Goal: Information Seeking & Learning: Learn about a topic

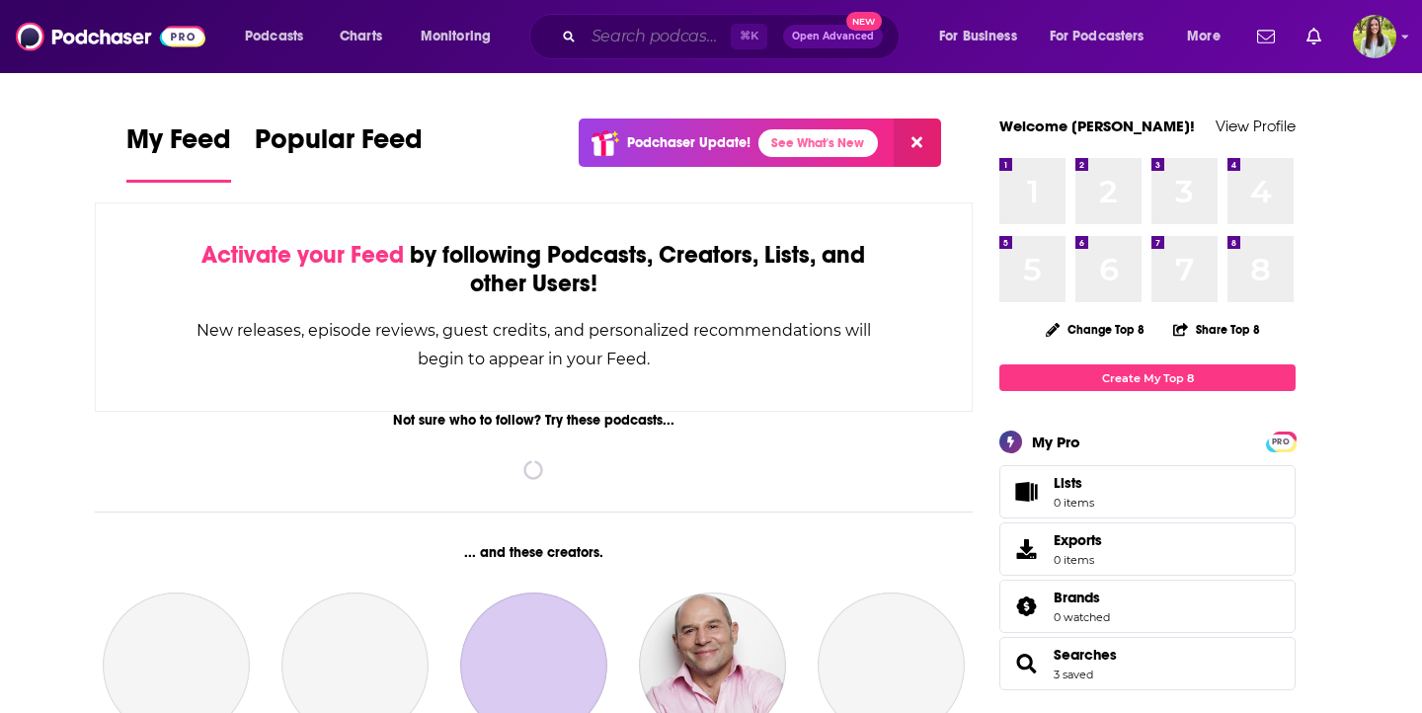
click at [627, 37] on input "Search podcasts, credits, & more..." at bounding box center [657, 37] width 147 height 32
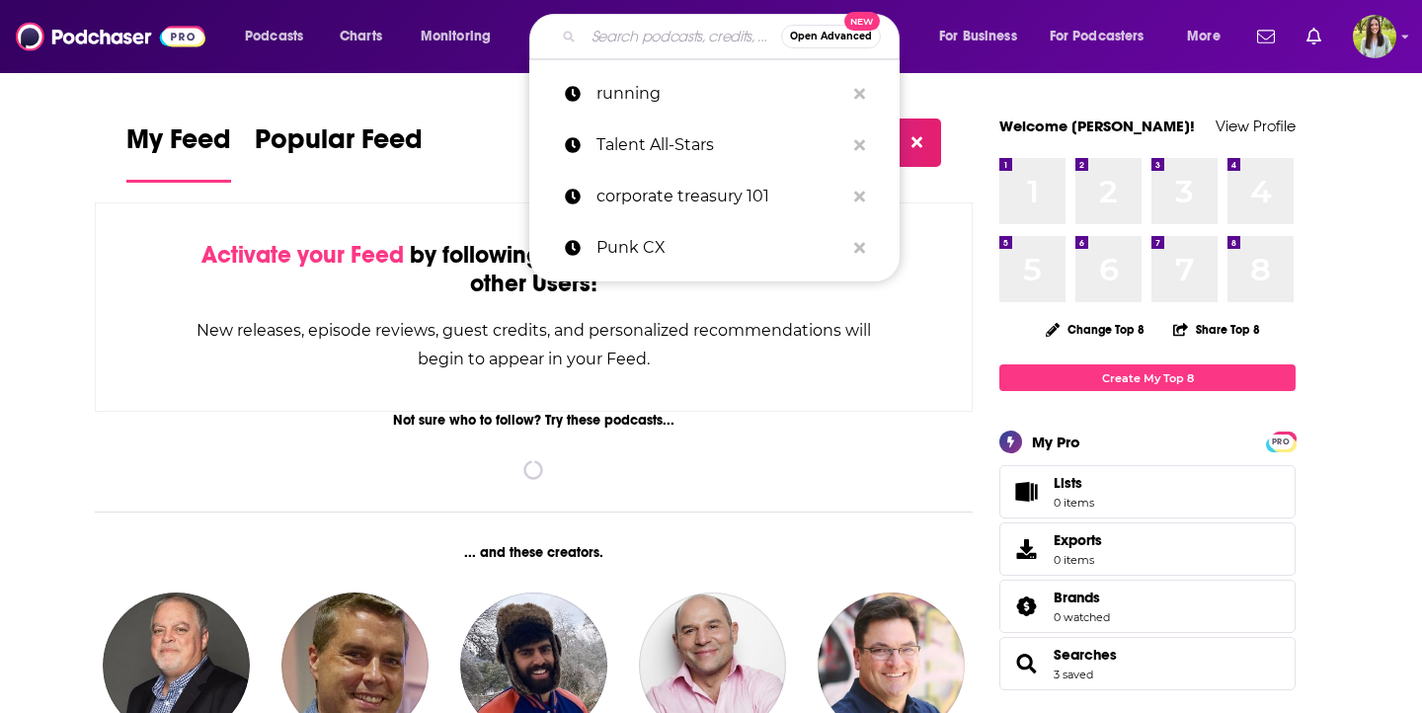
paste input "iDisability® is an enterprise-wide eLearning solution serving nearly 4 million …"
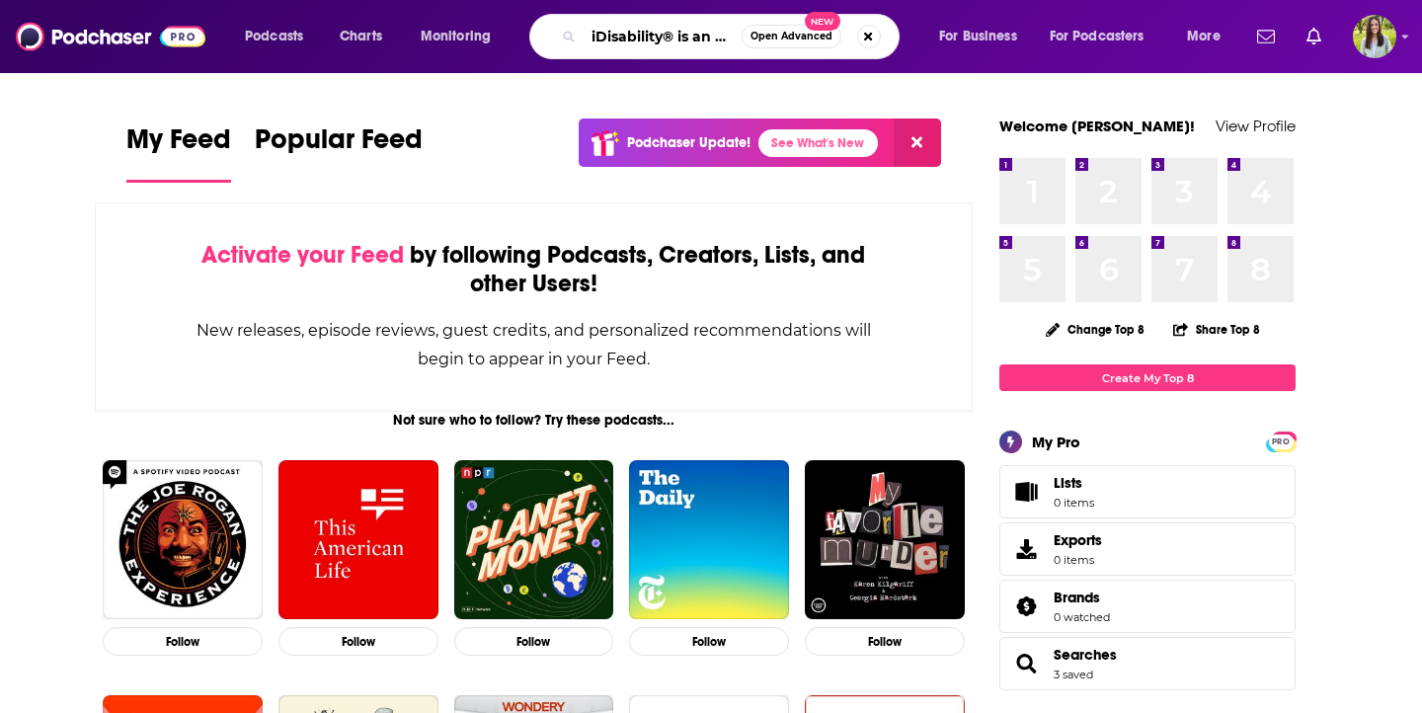
drag, startPoint x: 736, startPoint y: 40, endPoint x: 663, endPoint y: 37, distance: 73.2
click at [663, 37] on input "iDisability® is an enterprise-wide eLearning solution serving nearly 4 million …" at bounding box center [663, 37] width 158 height 32
type input "iDisability"
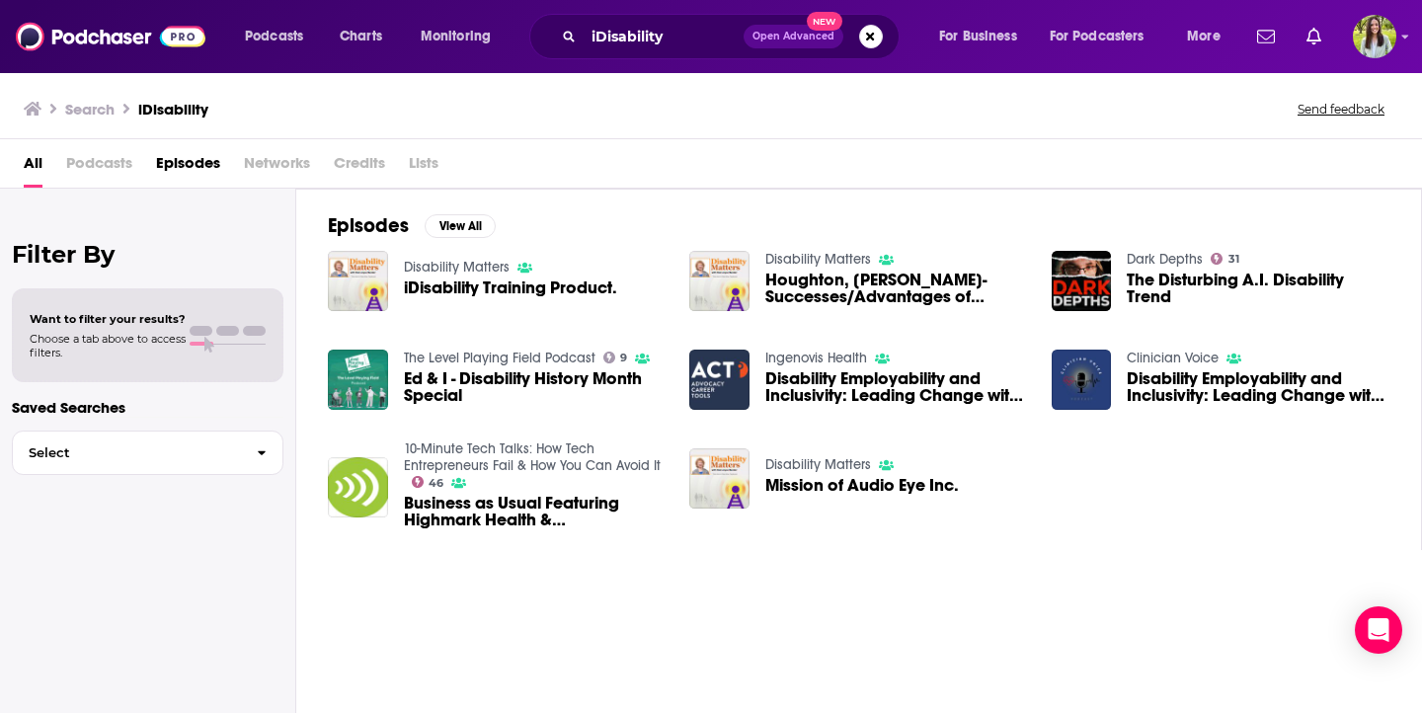
click at [467, 282] on span "iDisability Training Product." at bounding box center [510, 288] width 213 height 17
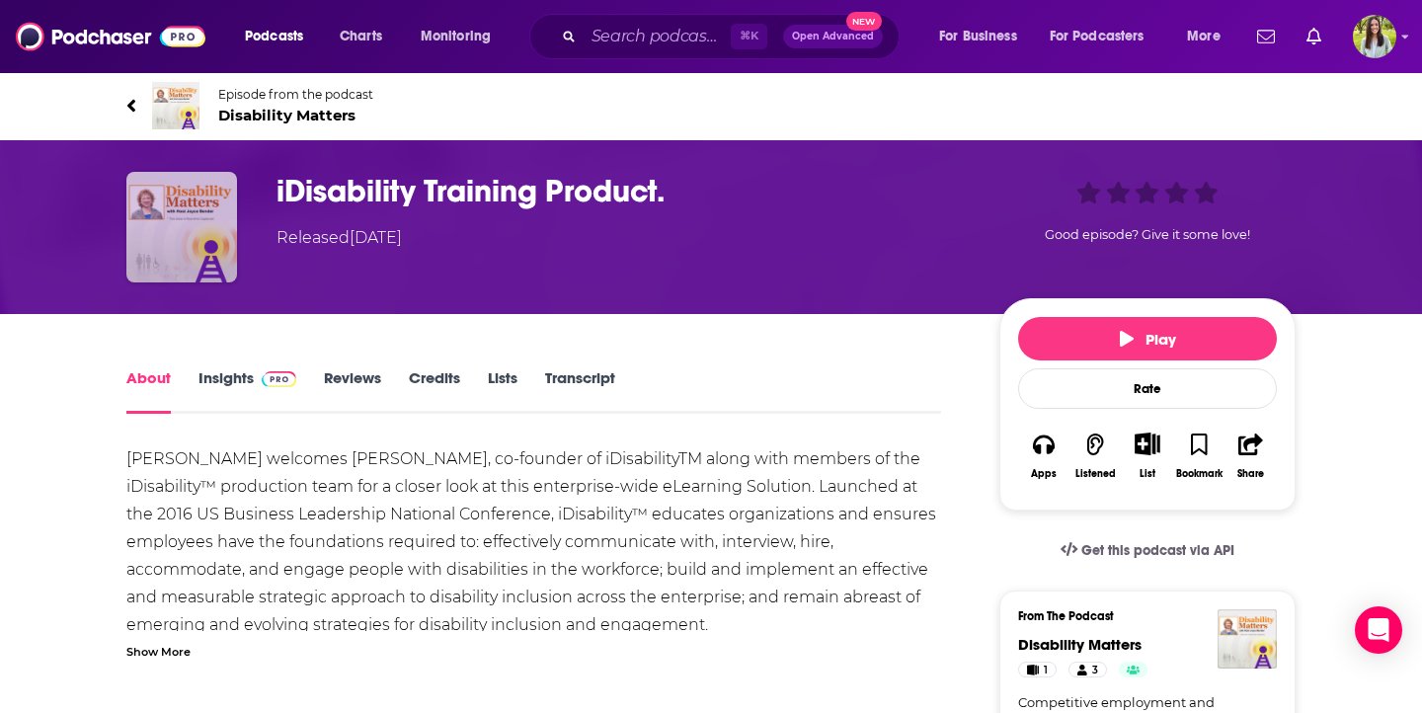
click at [178, 214] on img "iDisability Training Product." at bounding box center [181, 227] width 111 height 111
click at [228, 198] on img "iDisability Training Product." at bounding box center [181, 227] width 111 height 111
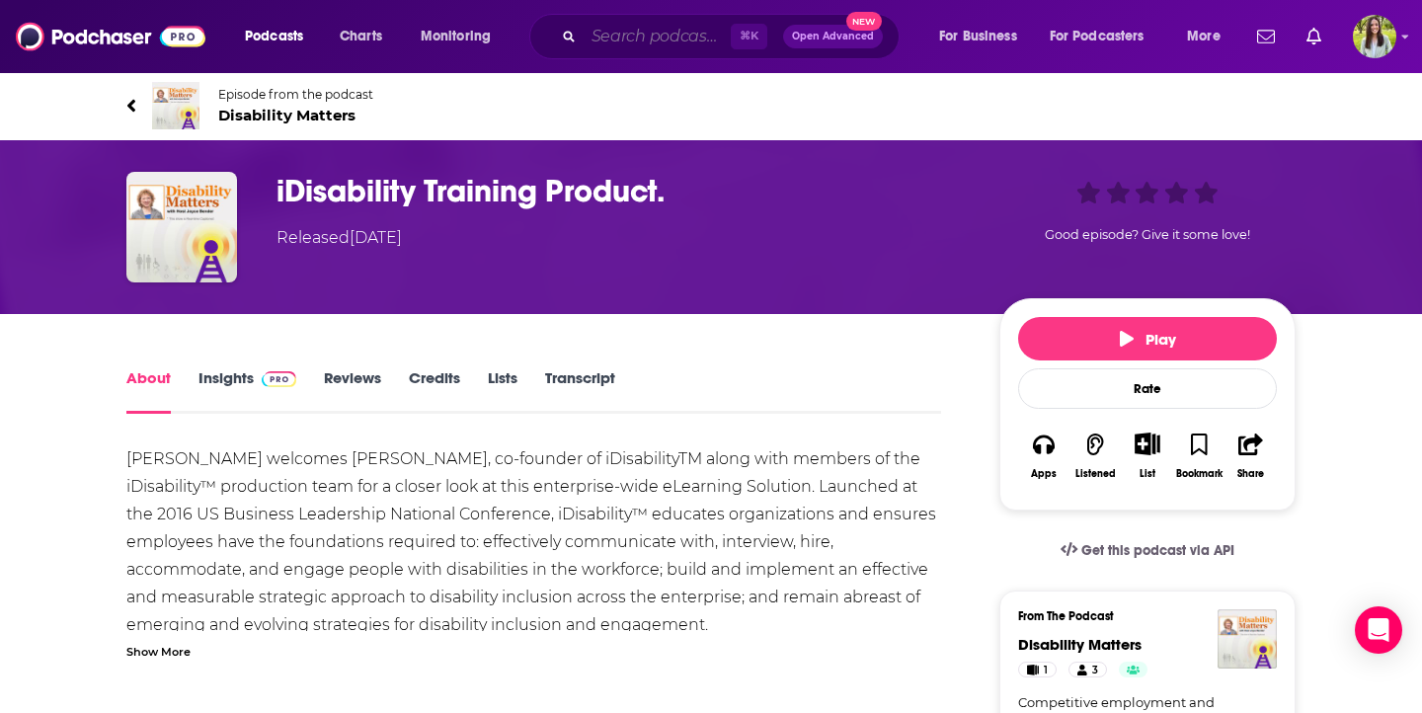
click at [632, 34] on input "Search podcasts, credits, & more..." at bounding box center [657, 37] width 147 height 32
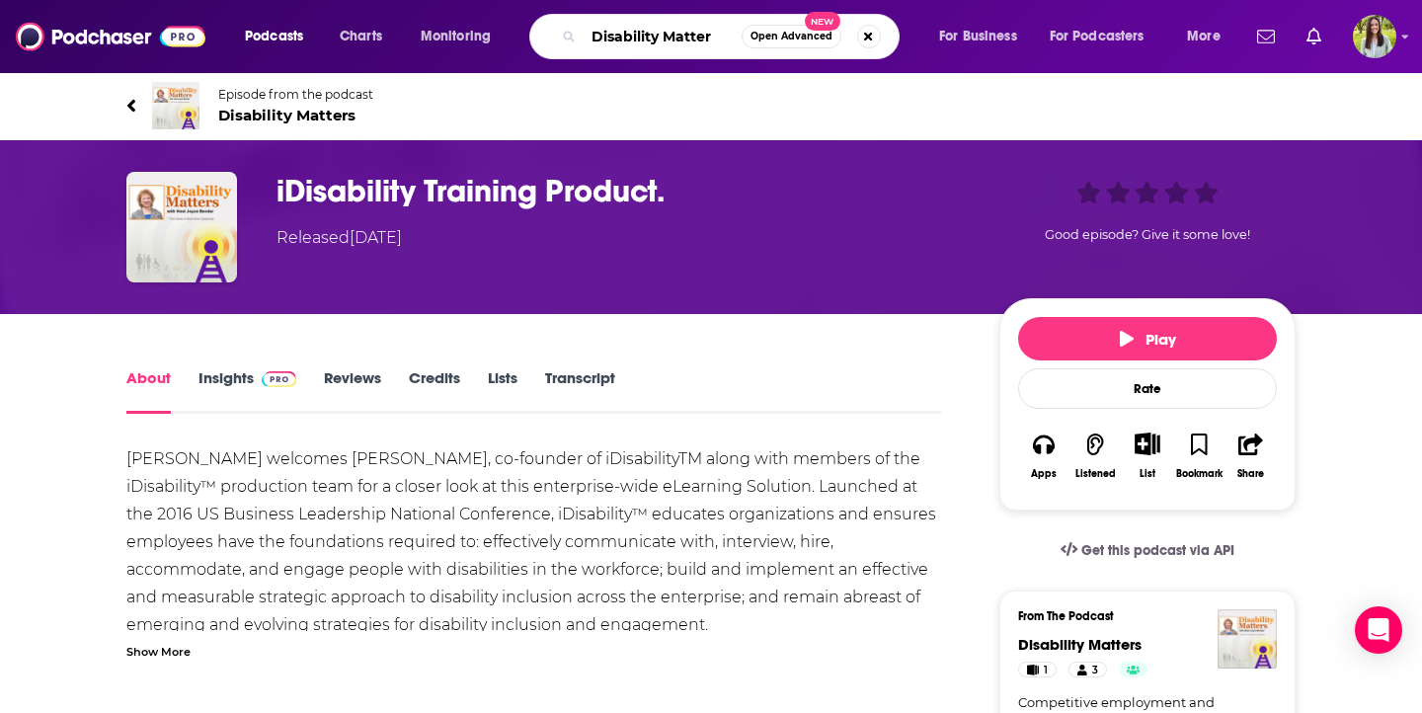
type input "Disability Matters"
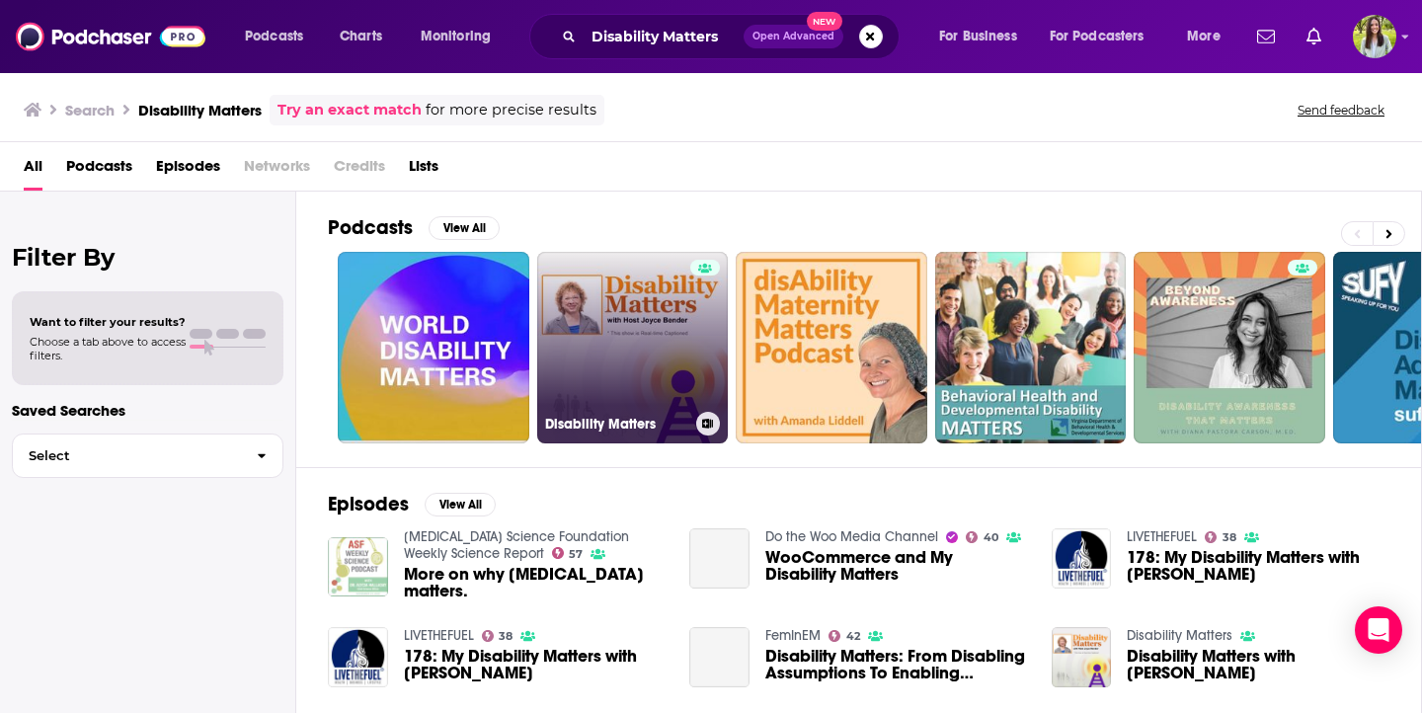
click at [628, 356] on link "Disability Matters" at bounding box center [633, 348] width 192 height 192
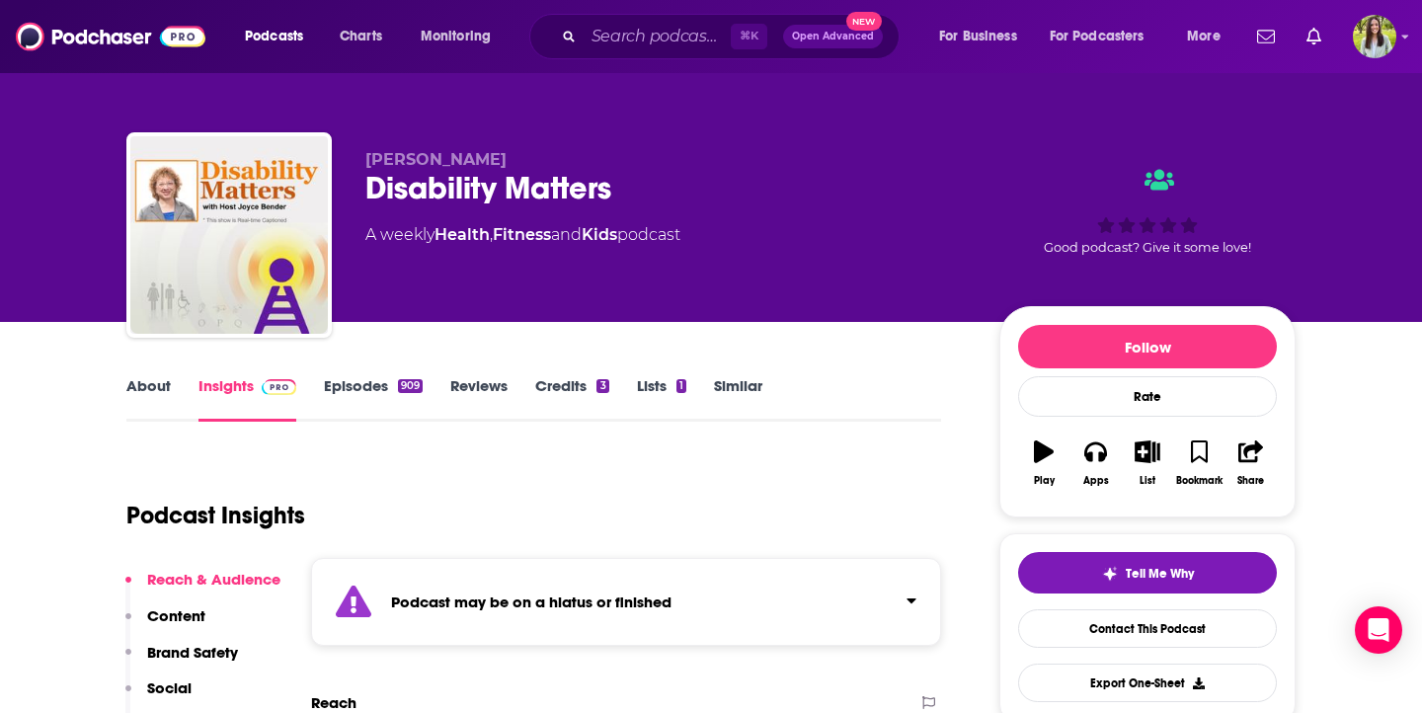
click at [143, 385] on link "About" at bounding box center [148, 398] width 44 height 45
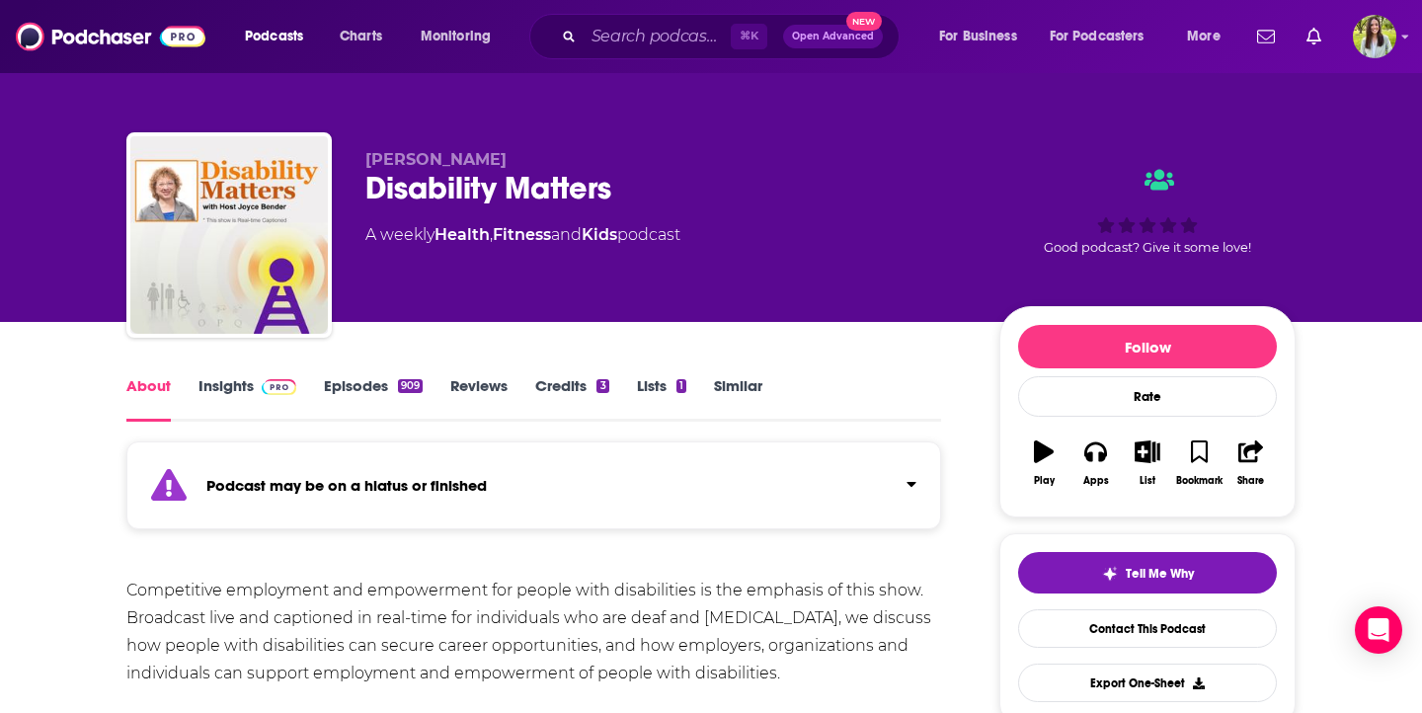
click at [244, 388] on link "Insights" at bounding box center [248, 398] width 98 height 45
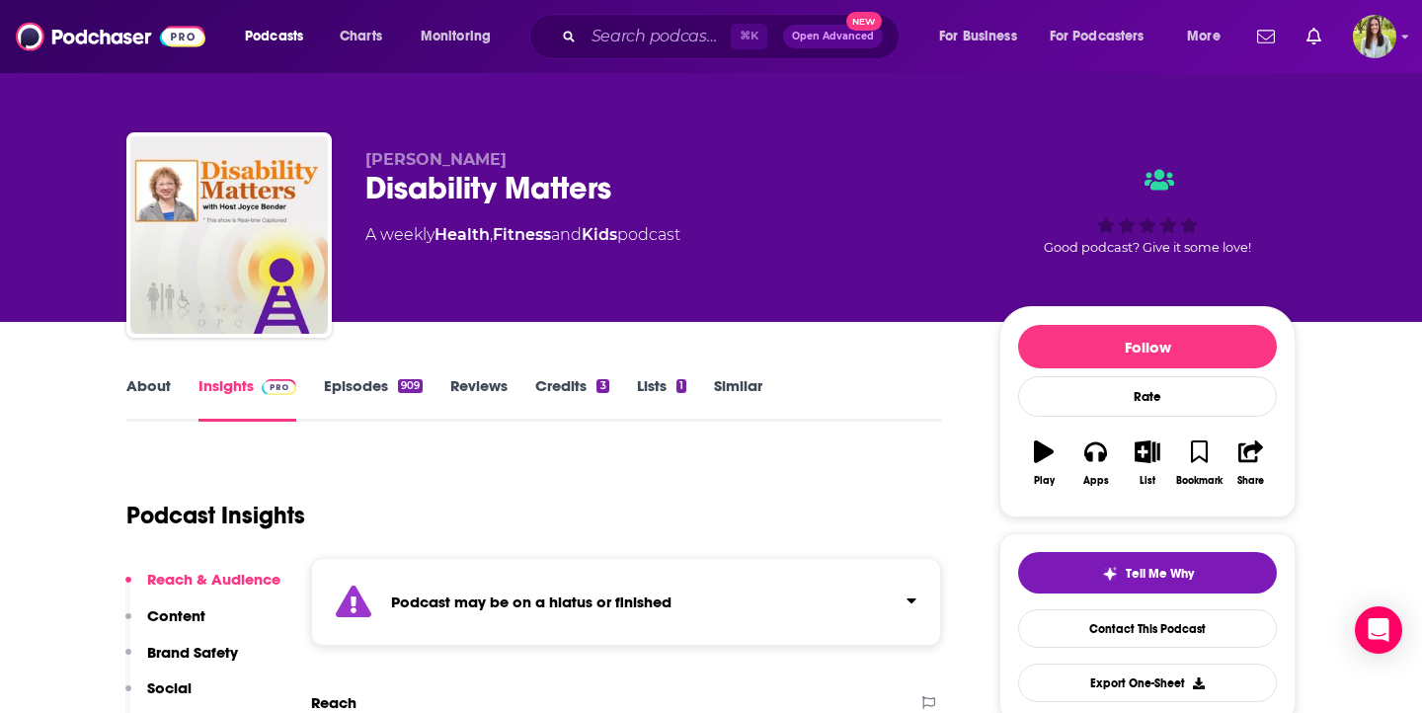
click at [345, 387] on link "Episodes 909" at bounding box center [373, 398] width 99 height 45
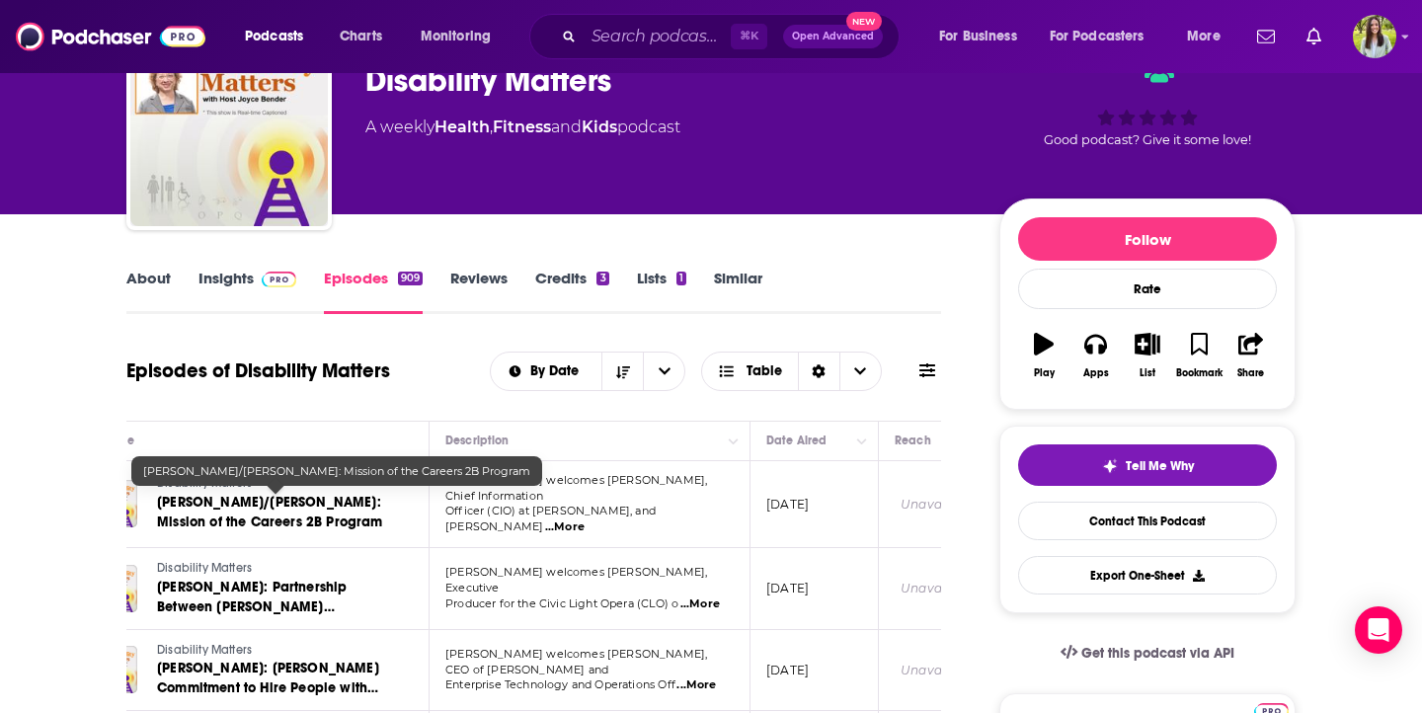
scroll to position [87, 0]
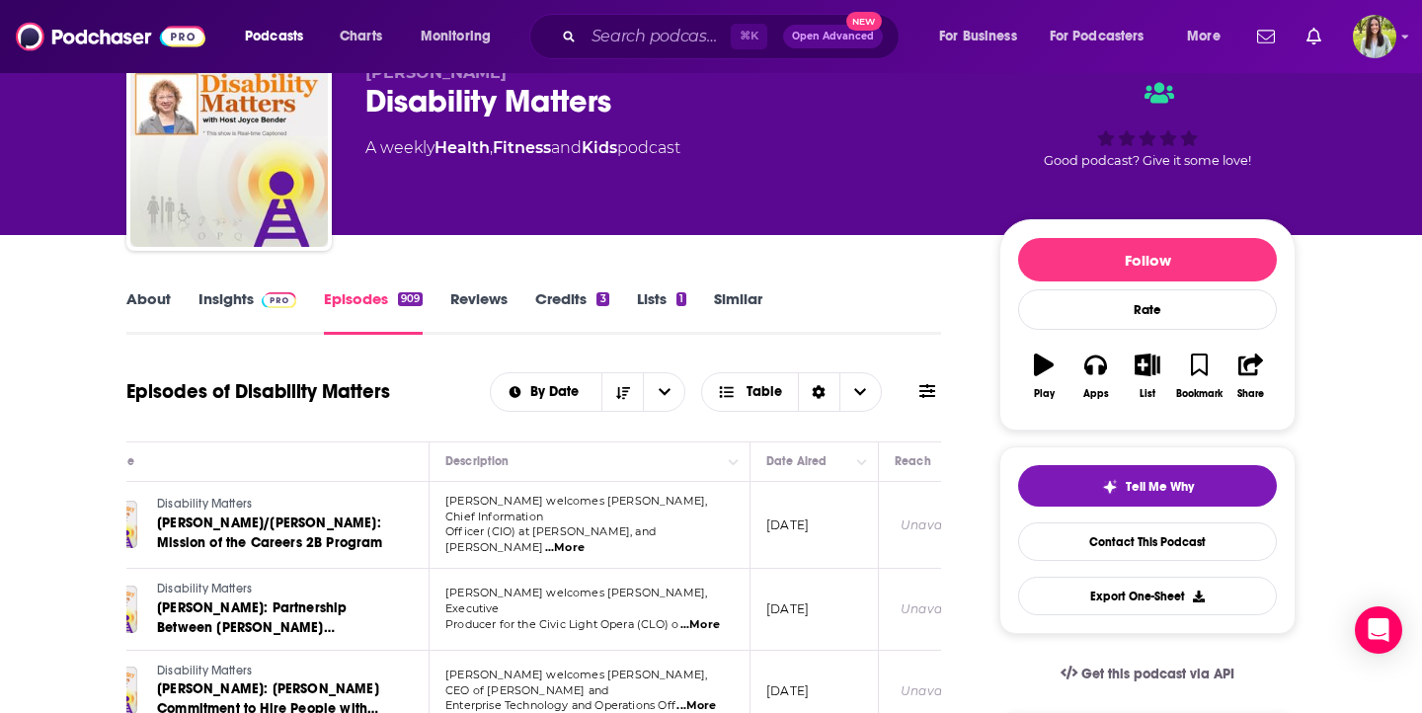
click at [154, 303] on link "About" at bounding box center [148, 311] width 44 height 45
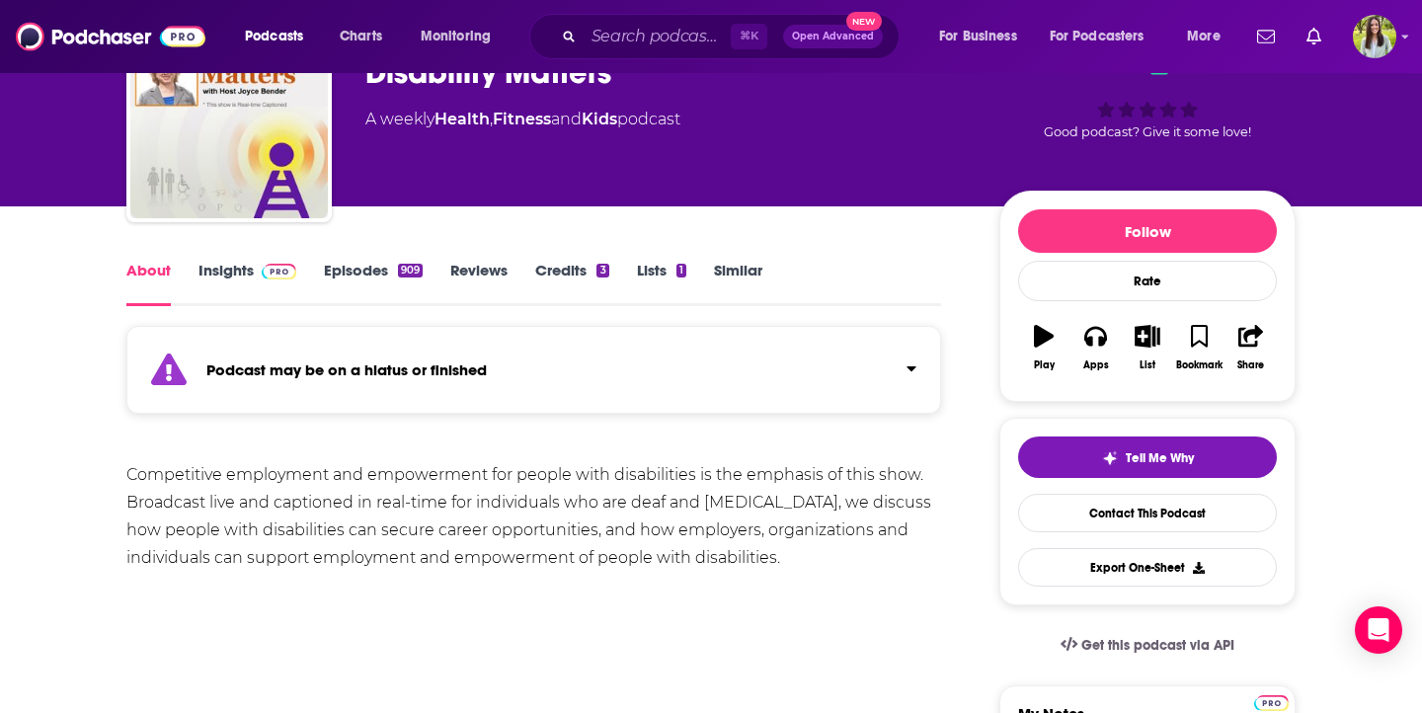
scroll to position [124, 0]
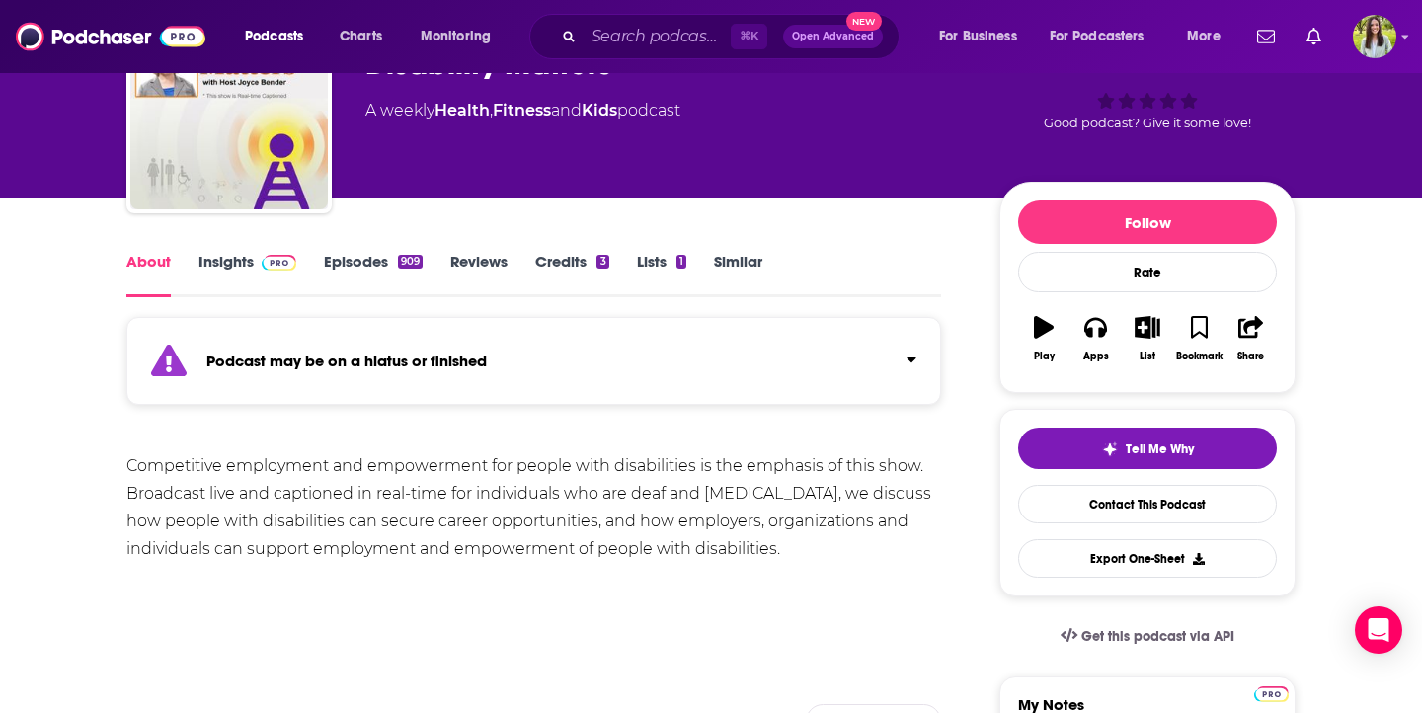
drag, startPoint x: 131, startPoint y: 465, endPoint x: 523, endPoint y: 494, distance: 392.2
click at [523, 494] on div "Competitive employment and empowerment for people with disabilities is the emph…" at bounding box center [533, 507] width 815 height 111
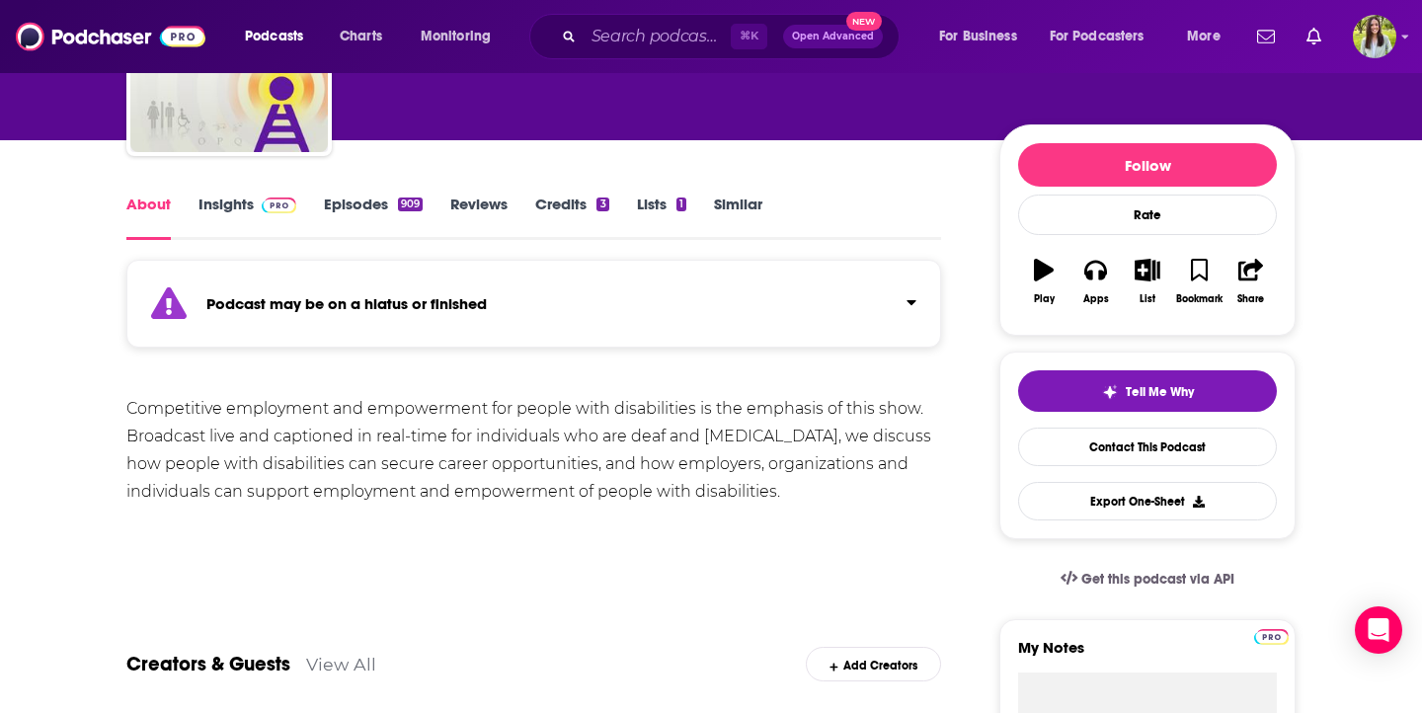
drag, startPoint x: 781, startPoint y: 491, endPoint x: 124, endPoint y: 413, distance: 661.5
copy div "Competitive employment and empowerment for people with disabilities is the emph…"
click at [248, 205] on link "Insights" at bounding box center [248, 217] width 98 height 45
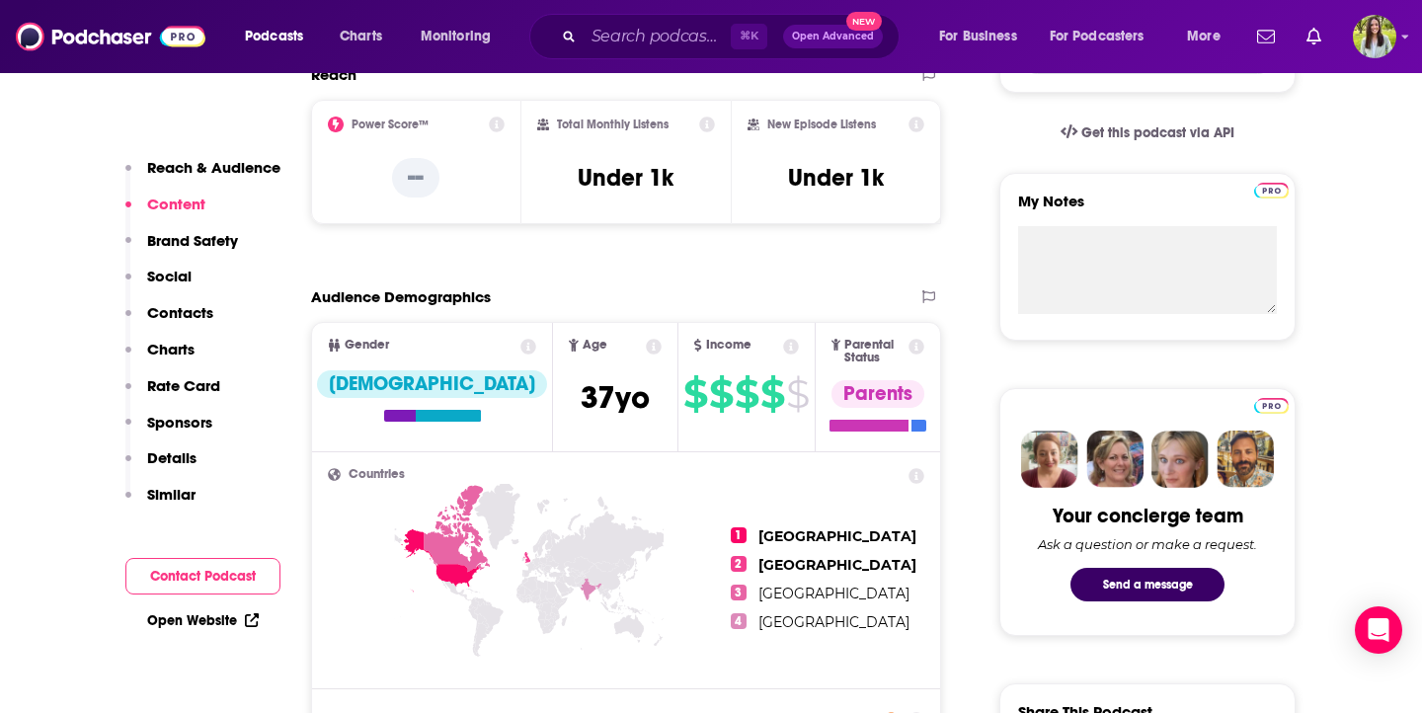
scroll to position [563, 0]
